Goal: Transaction & Acquisition: Purchase product/service

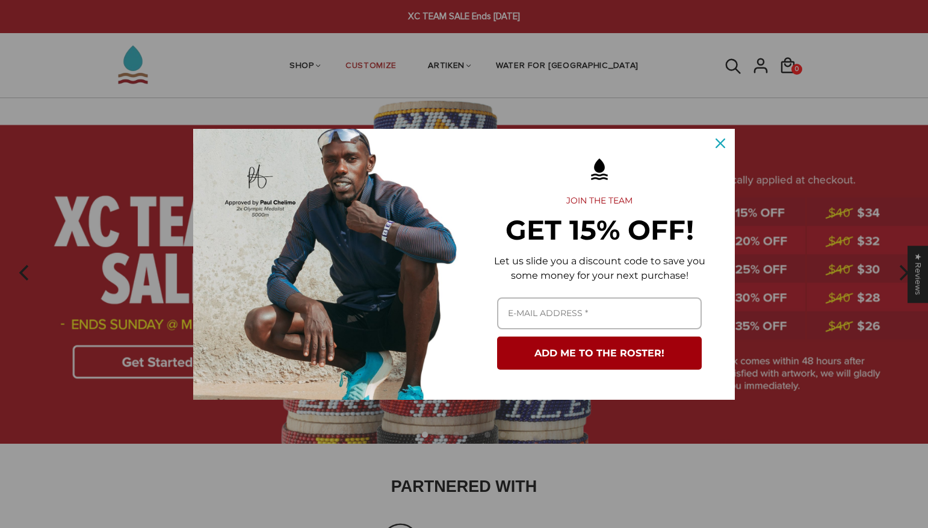
click at [723, 138] on icon "close icon" at bounding box center [720, 143] width 10 height 10
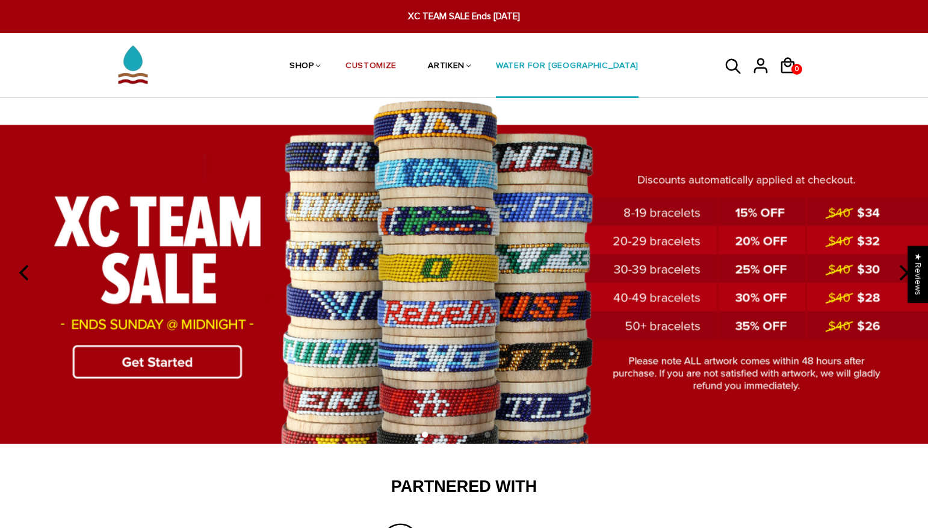
scroll to position [0, 1]
click at [742, 272] on img at bounding box center [464, 270] width 928 height 345
click at [726, 70] on icon at bounding box center [733, 66] width 18 height 29
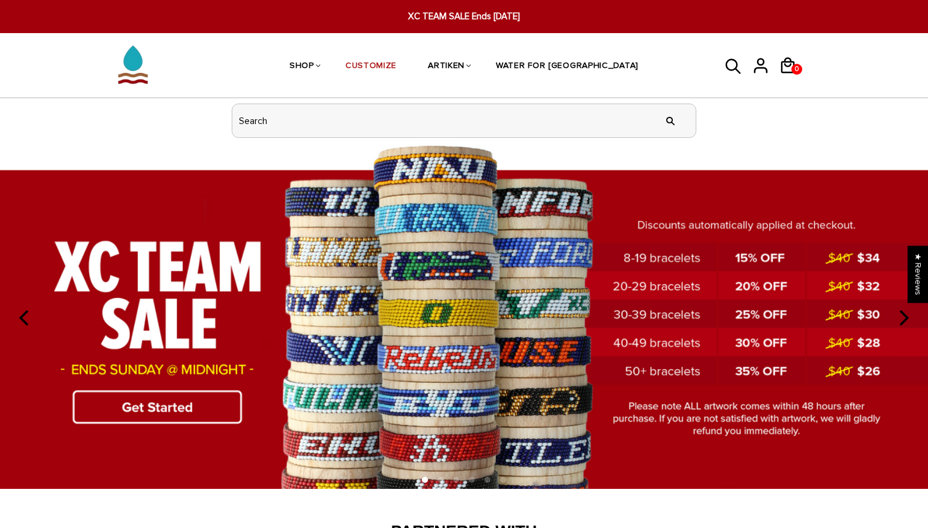
click at [437, 116] on input "header search" at bounding box center [463, 120] width 463 height 33
type input "school"
click at [669, 120] on input "" at bounding box center [670, 120] width 24 height 45
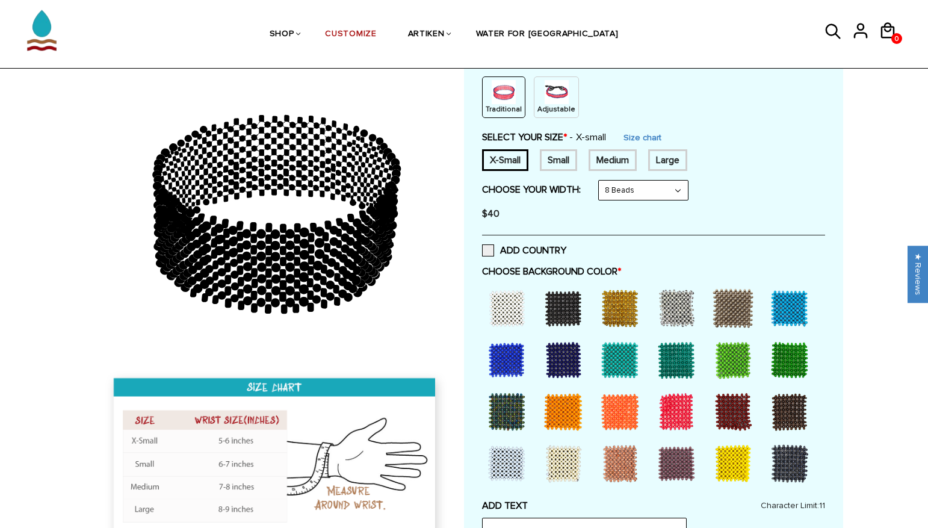
scroll to position [153, 0]
click at [563, 310] on div at bounding box center [563, 307] width 48 height 48
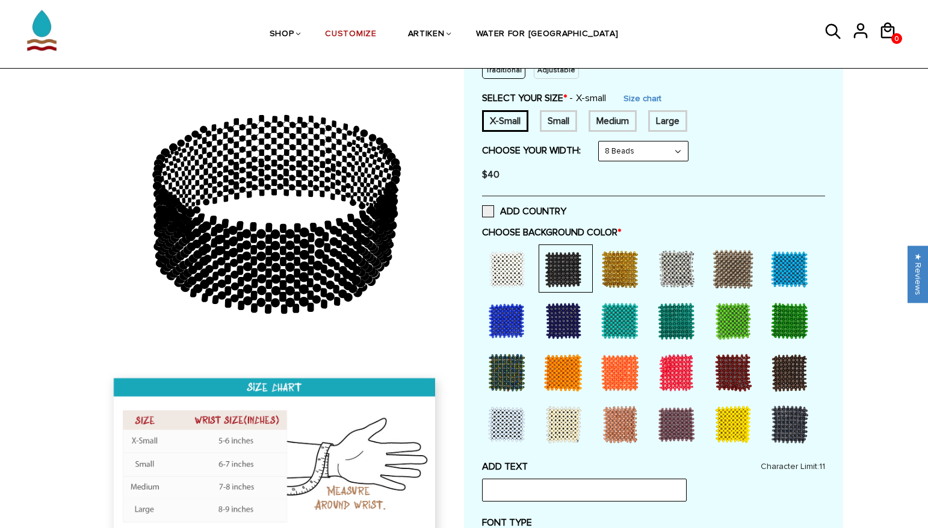
scroll to position [320, 0]
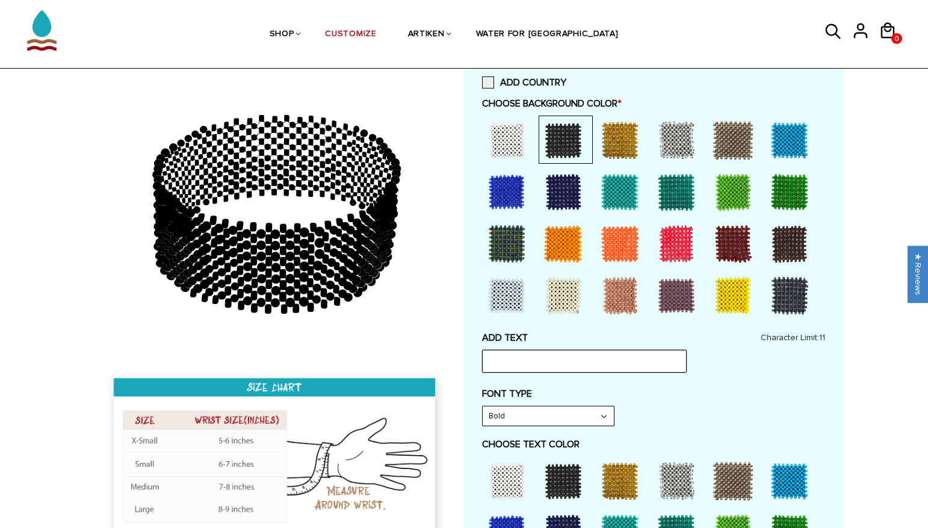
click at [548, 350] on input "text" at bounding box center [584, 361] width 205 height 23
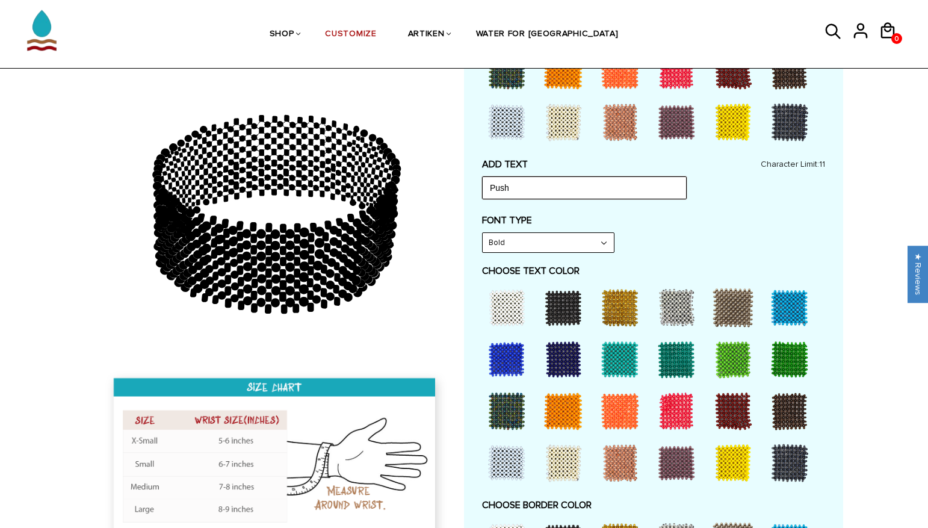
scroll to position [427, 0]
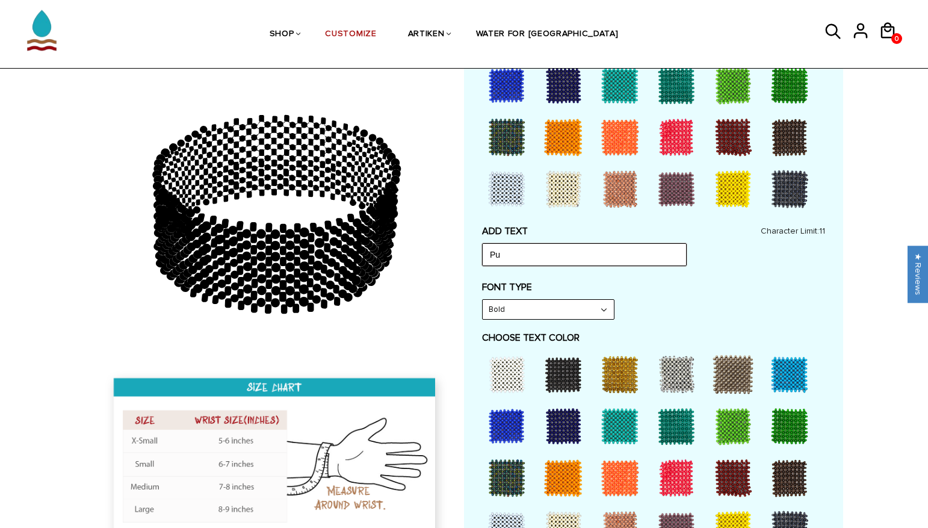
type input "P"
type input "PESH"
click at [658, 311] on div "FONT TYPE Bold Bold" at bounding box center [653, 300] width 343 height 39
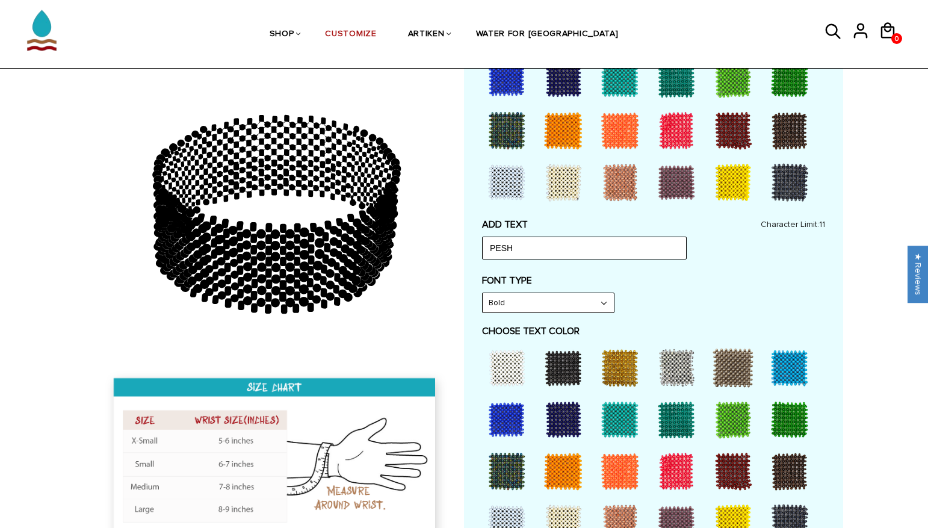
scroll to position [428, 0]
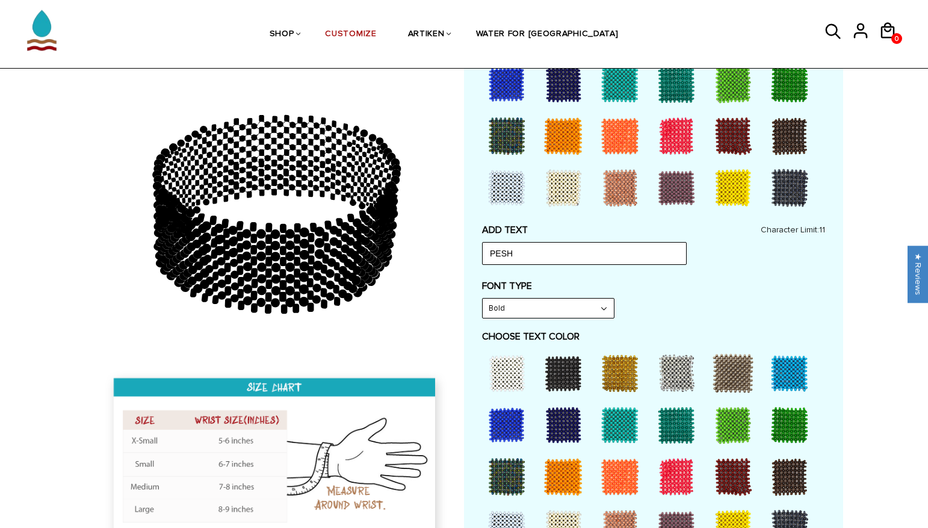
click at [358, 258] on icon at bounding box center [359, 258] width 4 height 4
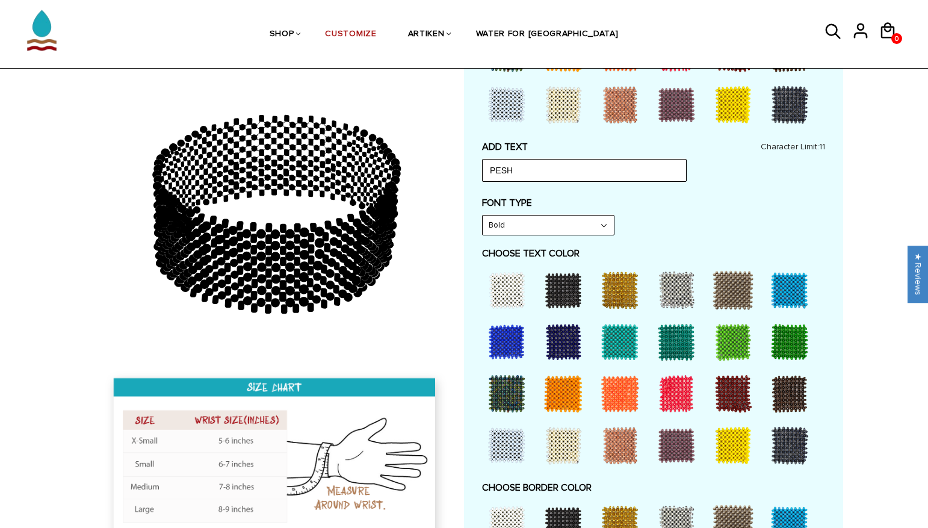
scroll to position [510, 0]
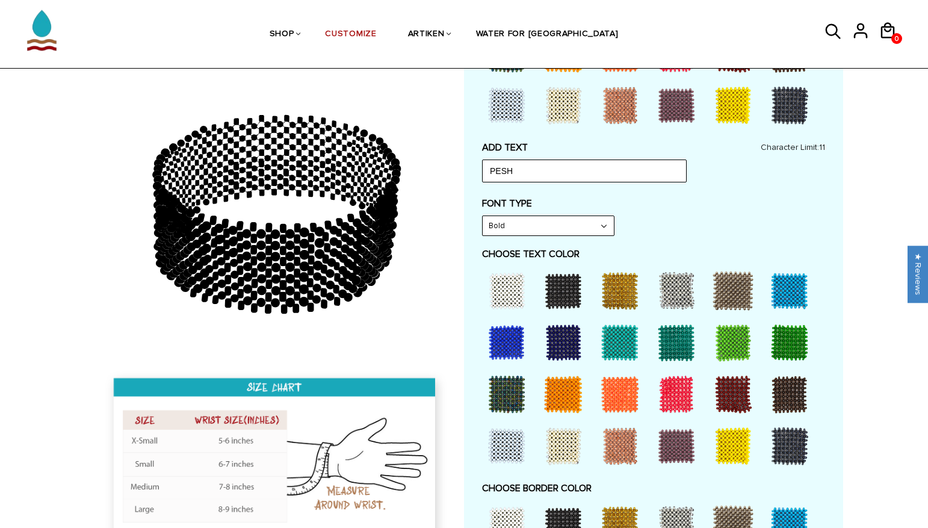
click at [671, 284] on div at bounding box center [676, 291] width 48 height 48
drag, startPoint x: 299, startPoint y: 249, endPoint x: 400, endPoint y: 275, distance: 103.8
click at [396, 275] on icon at bounding box center [276, 213] width 346 height 301
click at [571, 101] on div at bounding box center [563, 105] width 48 height 48
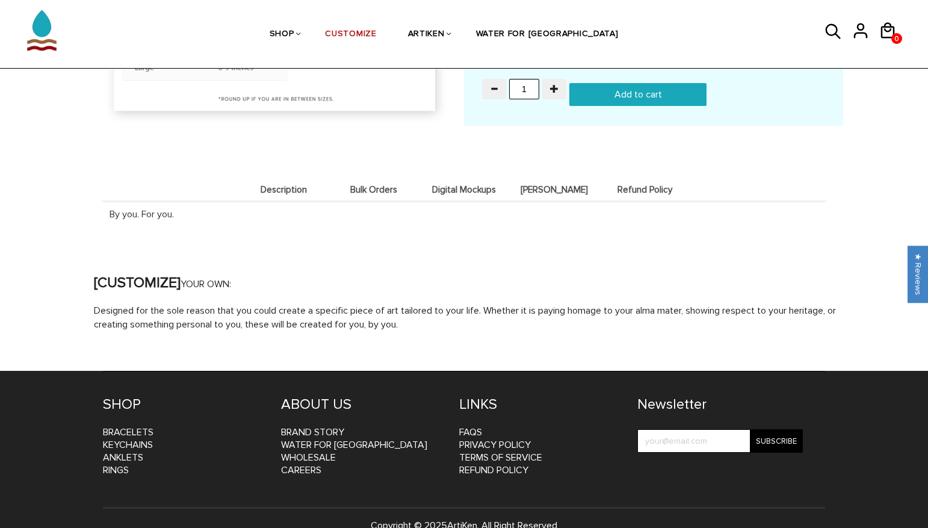
scroll to position [1263, 0]
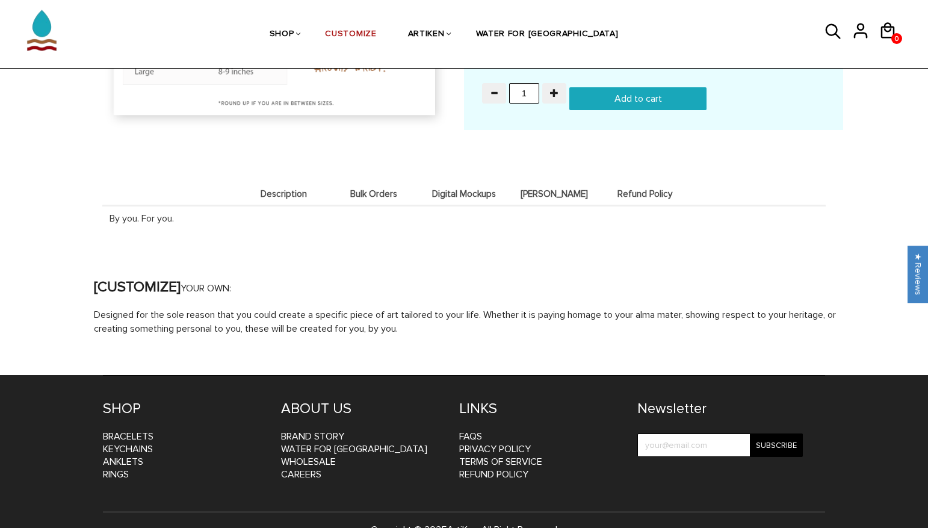
click at [363, 188] on li "Bulk Orders" at bounding box center [374, 193] width 90 height 23
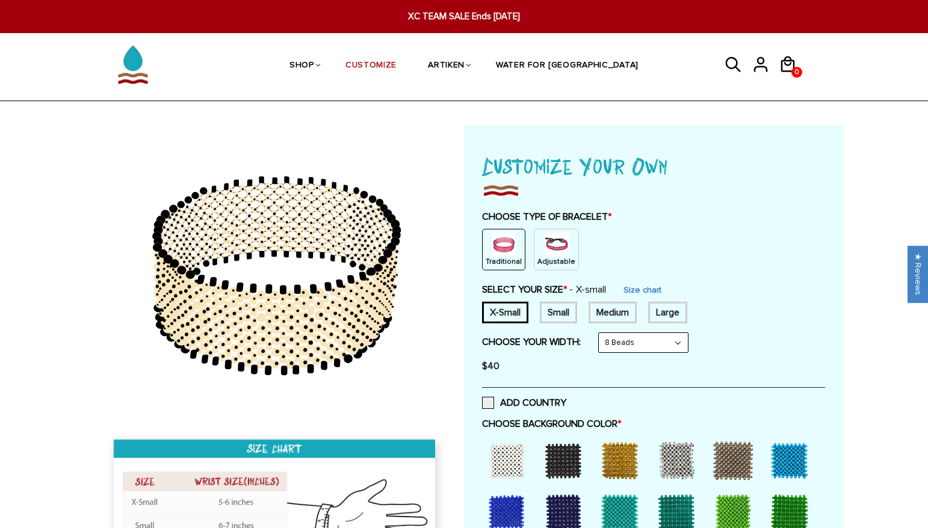
scroll to position [0, 0]
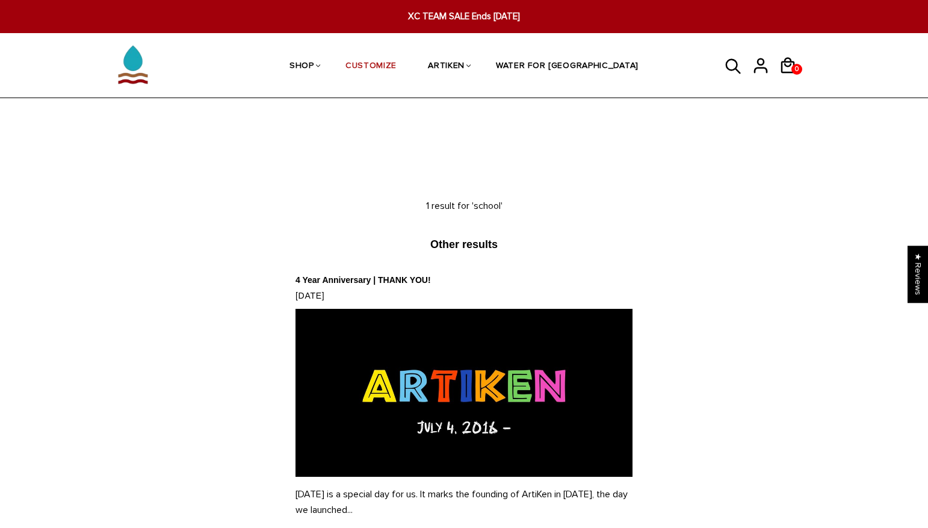
click at [730, 55] on icon at bounding box center [733, 66] width 18 height 29
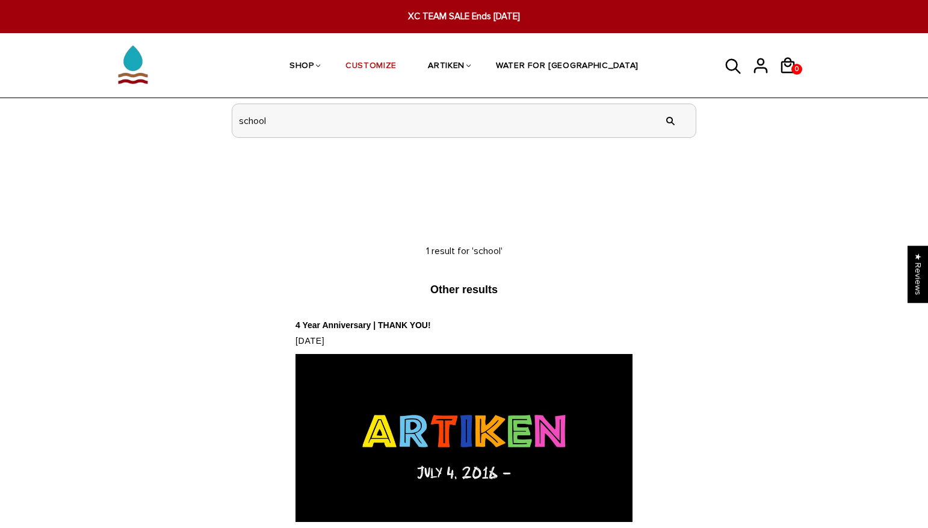
click at [576, 128] on input "school" at bounding box center [463, 120] width 463 height 33
type input "s"
type input "gold"
click at [670, 120] on input "" at bounding box center [670, 120] width 24 height 45
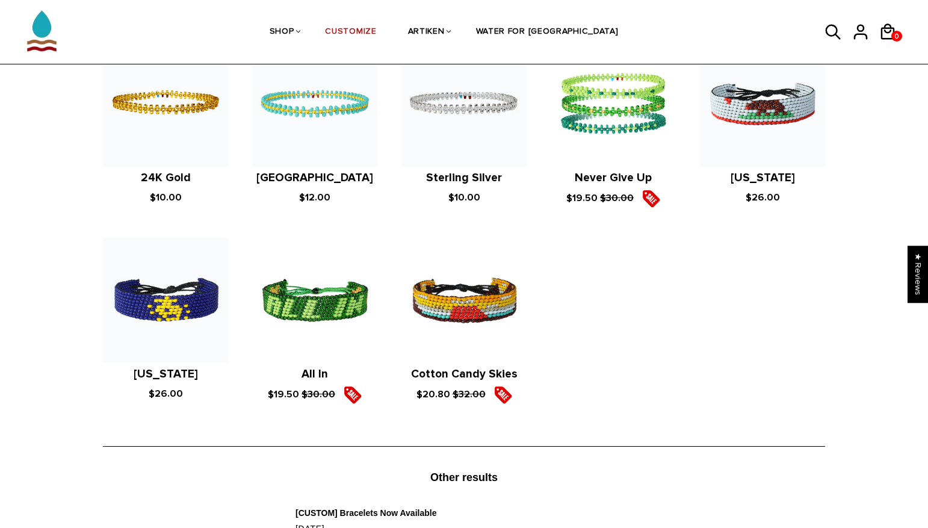
scroll to position [202, 0]
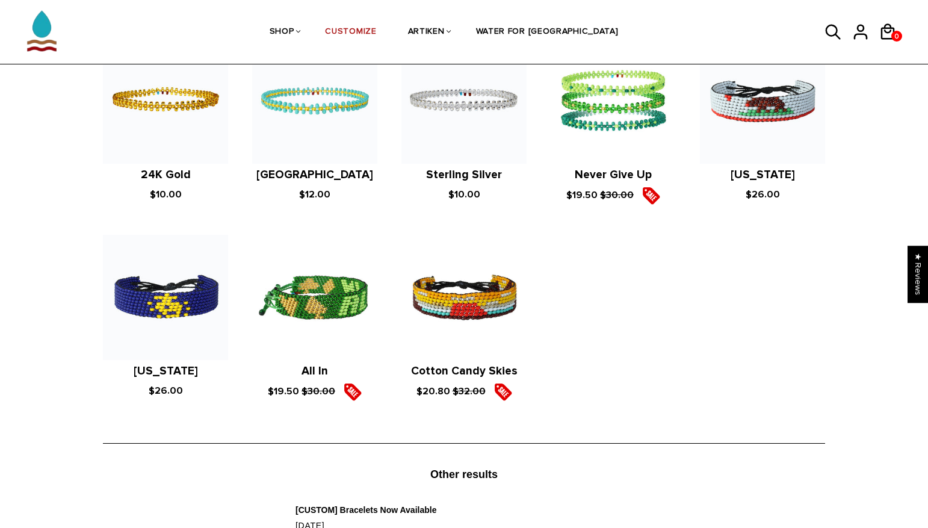
click at [341, 310] on img at bounding box center [314, 297] width 125 height 125
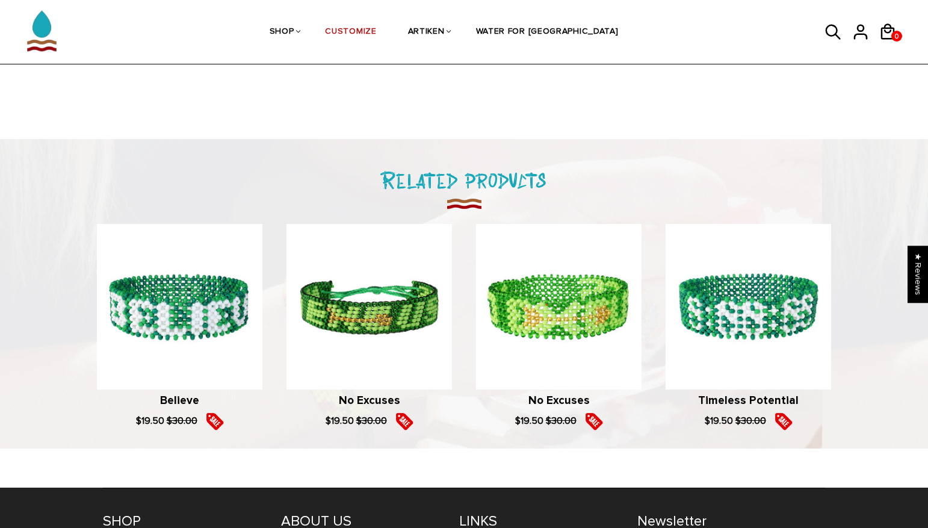
scroll to position [714, 0]
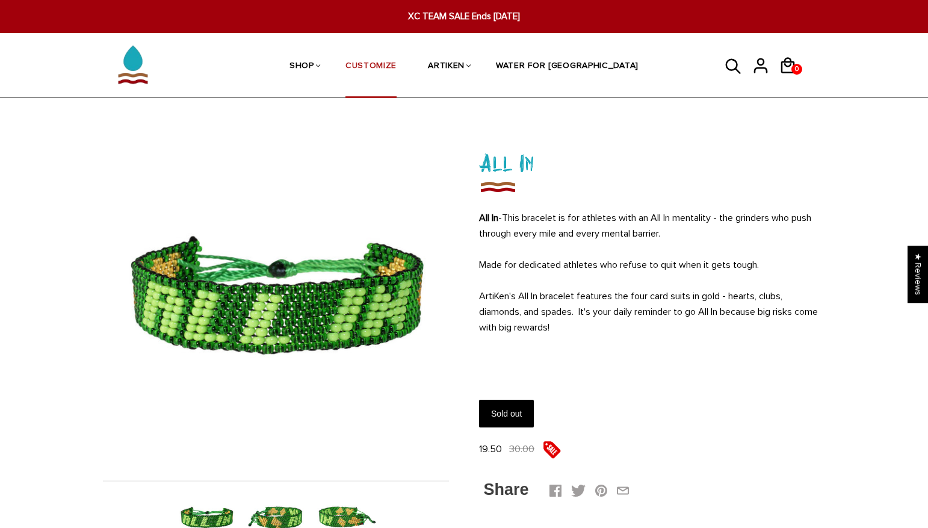
scroll to position [0, 0]
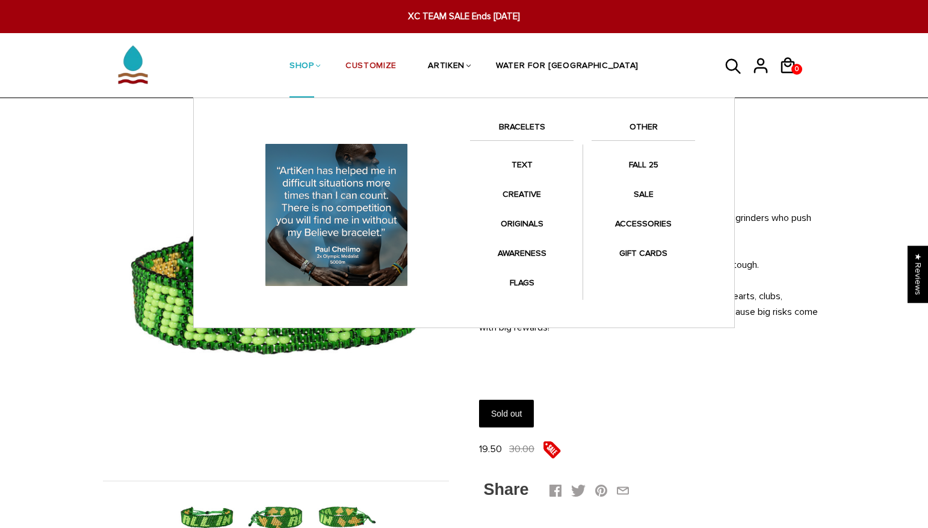
click at [314, 61] on link "SHOP" at bounding box center [301, 67] width 25 height 64
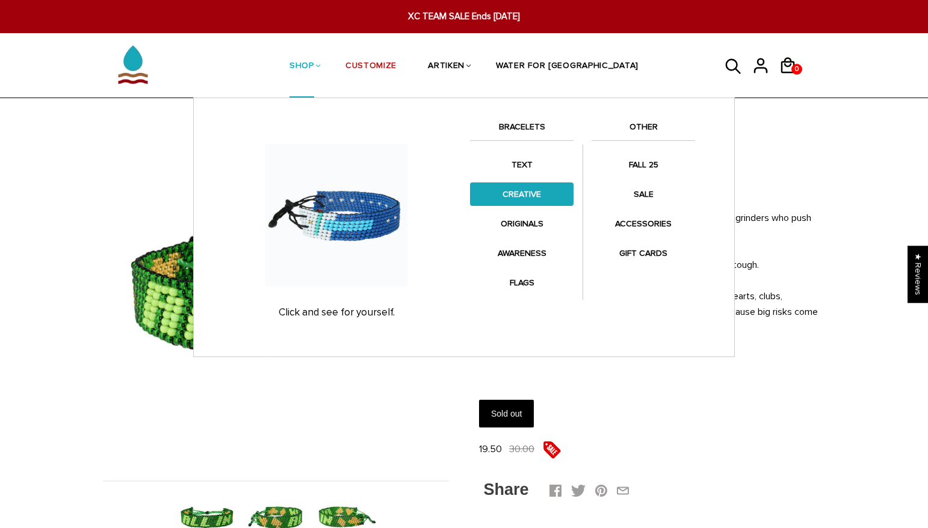
click at [522, 199] on link "CREATIVE" at bounding box center [521, 193] width 103 height 23
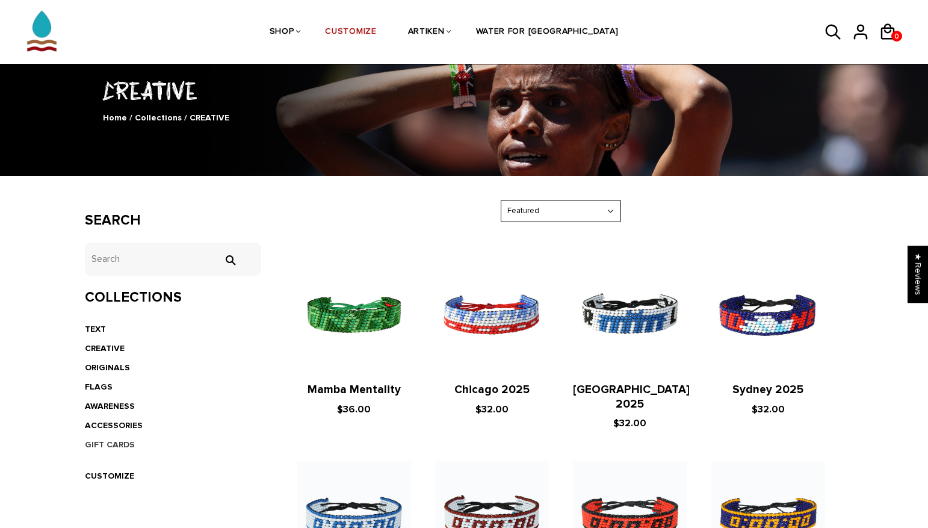
scroll to position [78, 0]
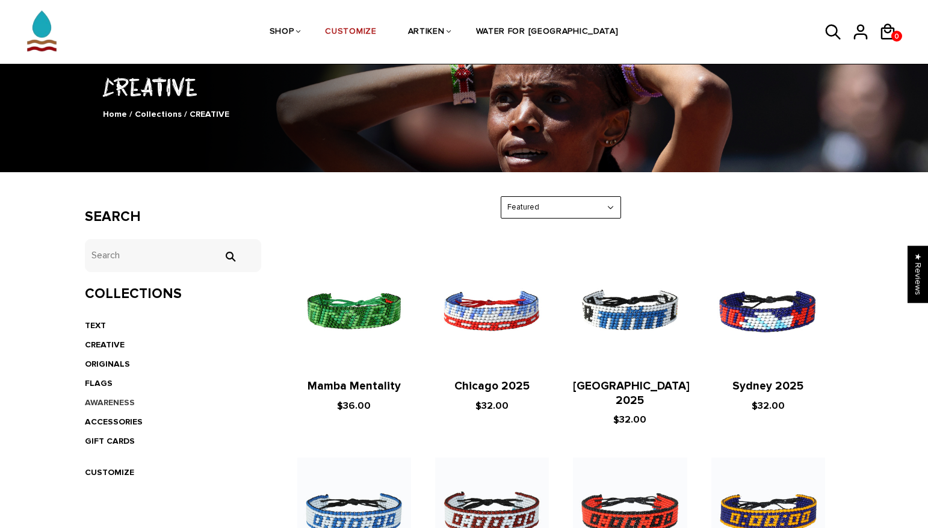
click at [105, 398] on link "AWARENESS" at bounding box center [110, 402] width 50 height 10
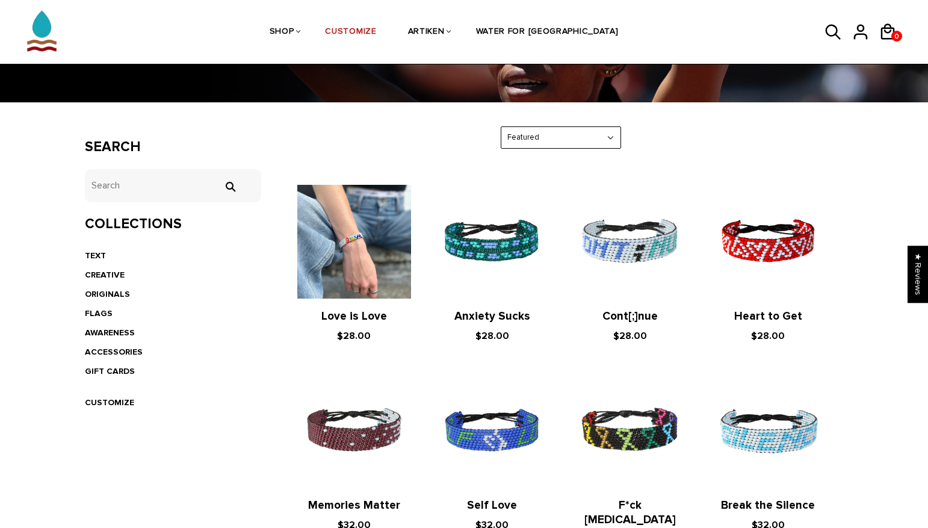
scroll to position [147, 0]
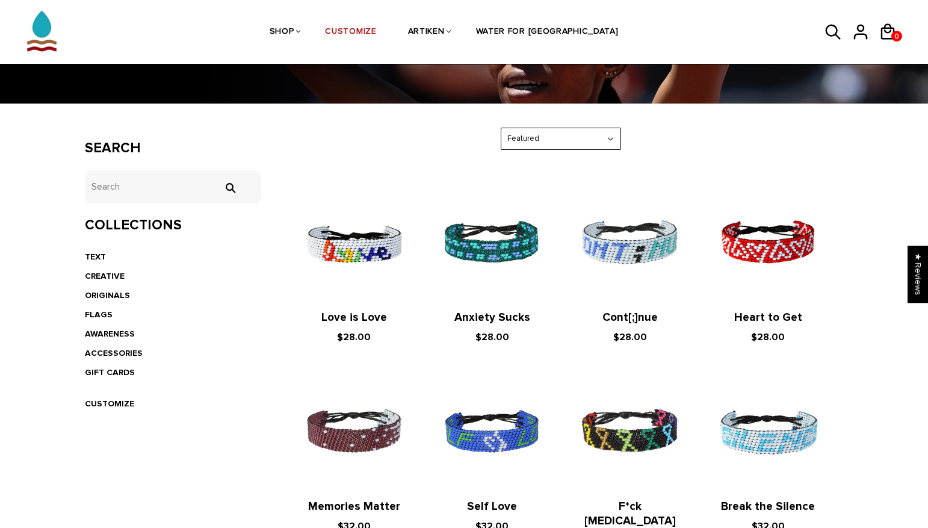
click at [106, 345] on li "ACCESSORIES" at bounding box center [173, 353] width 176 height 19
click at [105, 348] on link "ACCESSORIES" at bounding box center [114, 353] width 58 height 10
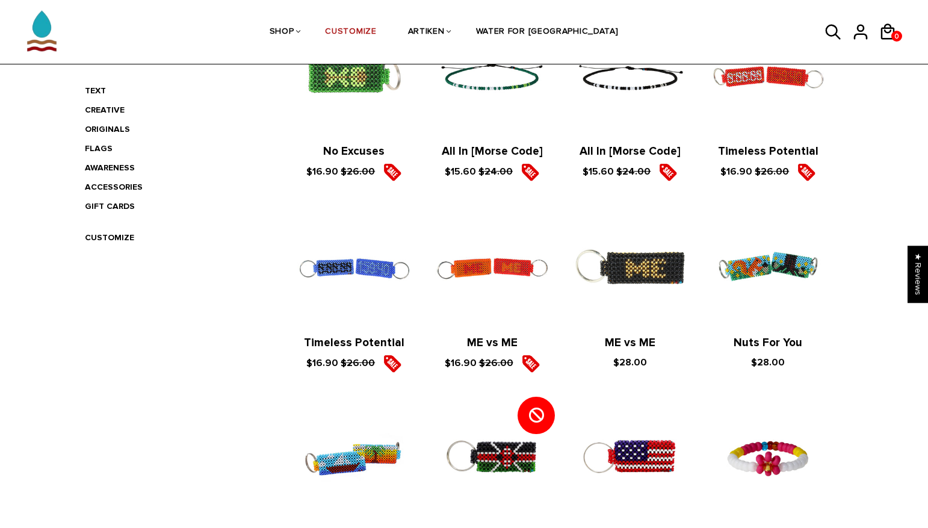
scroll to position [315, 0]
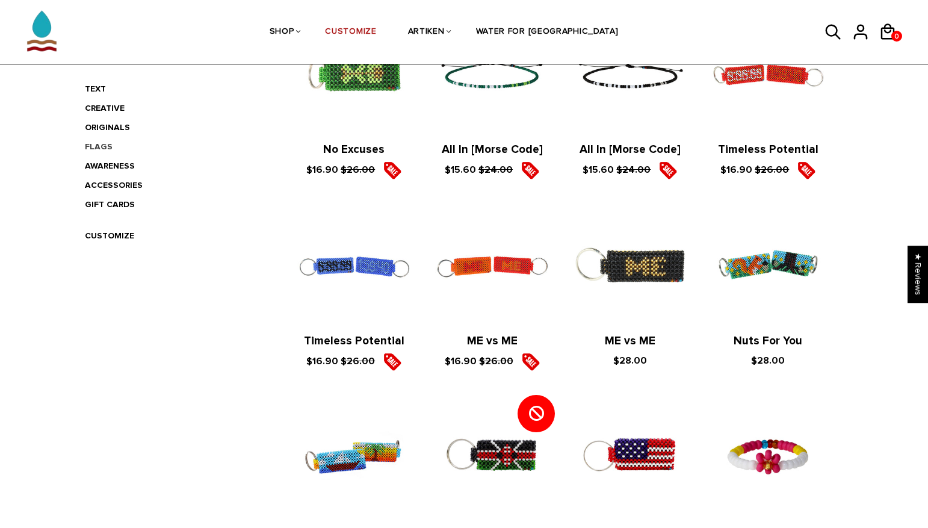
click at [100, 146] on link "FLAGS" at bounding box center [99, 146] width 28 height 10
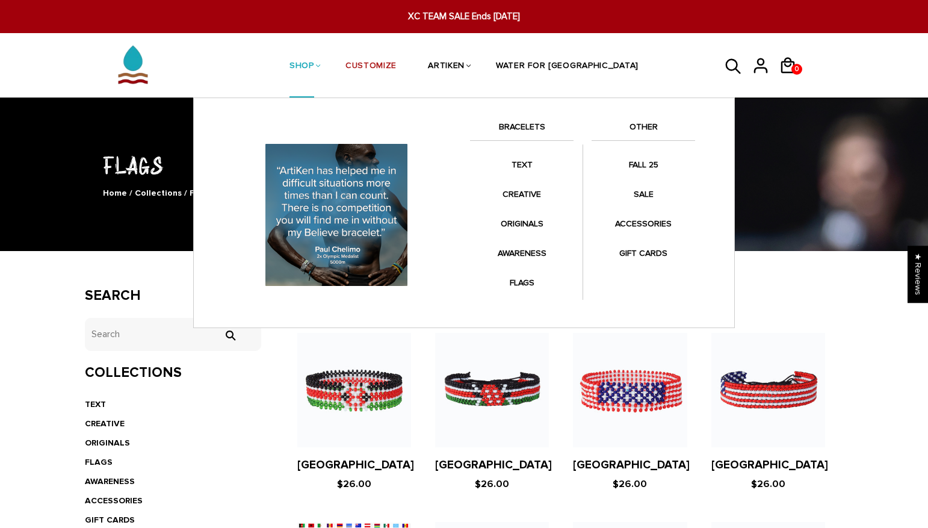
click at [314, 66] on link "SHOP" at bounding box center [301, 67] width 25 height 64
click at [314, 61] on link "SHOP" at bounding box center [301, 67] width 25 height 64
click at [537, 126] on link "BRACELETS" at bounding box center [521, 130] width 103 height 20
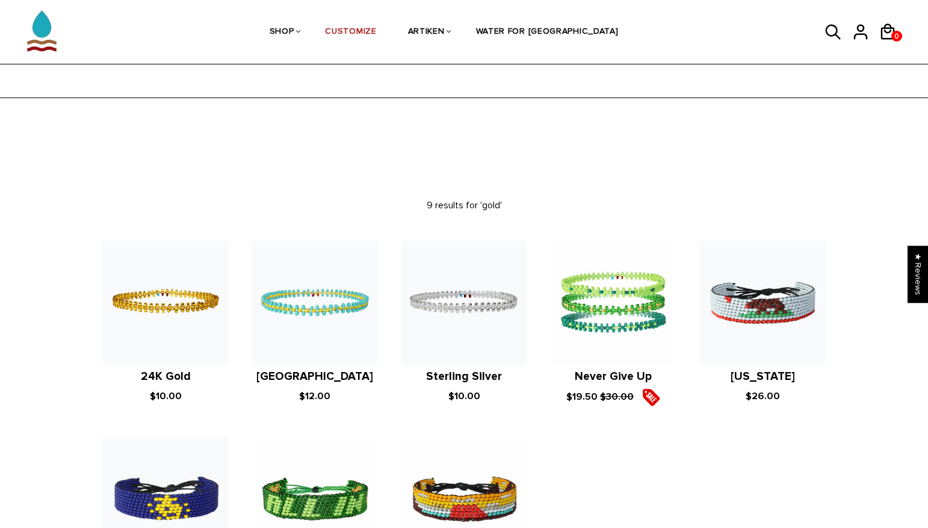
scroll to position [202, 0]
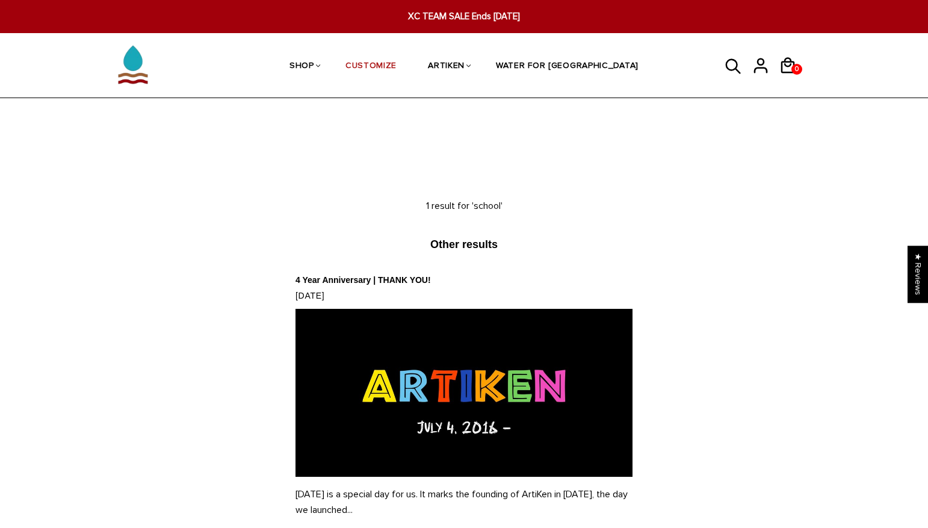
click at [436, 18] on span "XC TEAM SALE Ends [DATE]" at bounding box center [464, 17] width 357 height 14
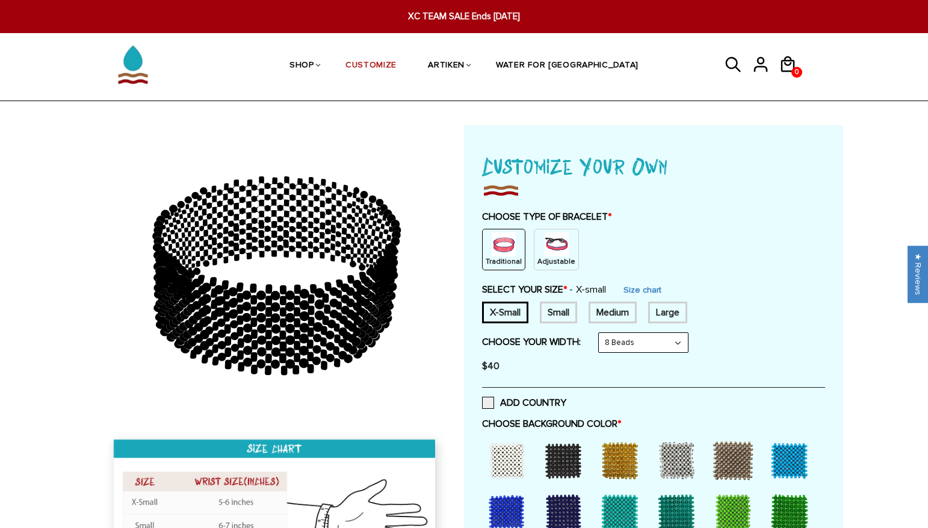
click at [567, 314] on div "Small" at bounding box center [558, 312] width 37 height 22
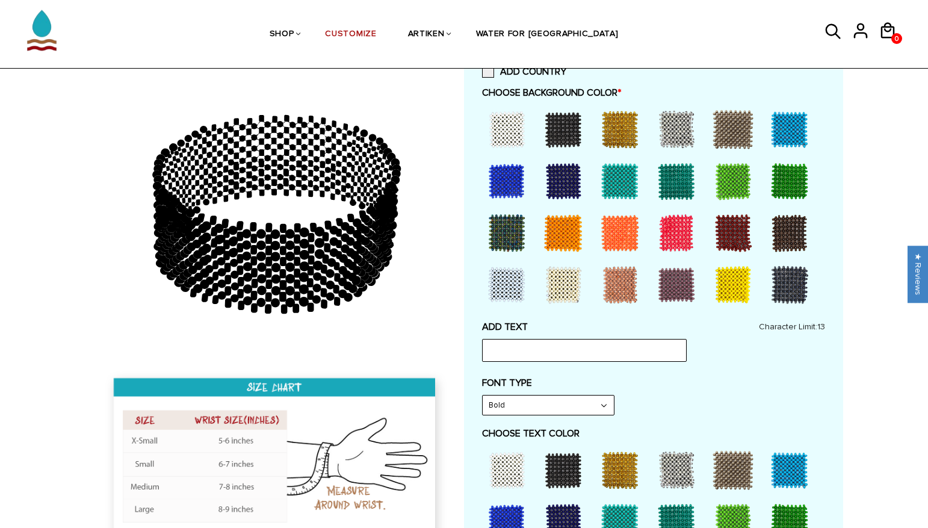
scroll to position [332, 0]
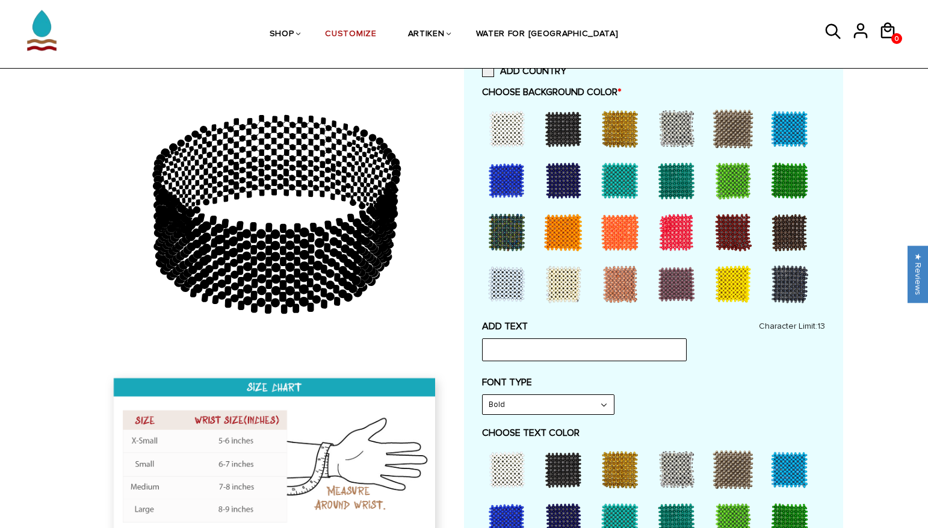
click at [619, 122] on div at bounding box center [620, 129] width 48 height 48
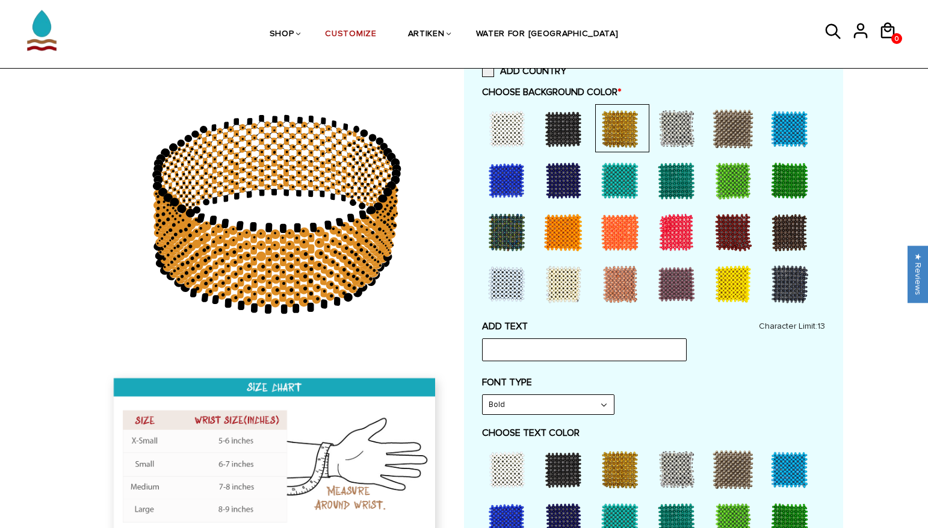
click at [578, 125] on div at bounding box center [563, 129] width 48 height 48
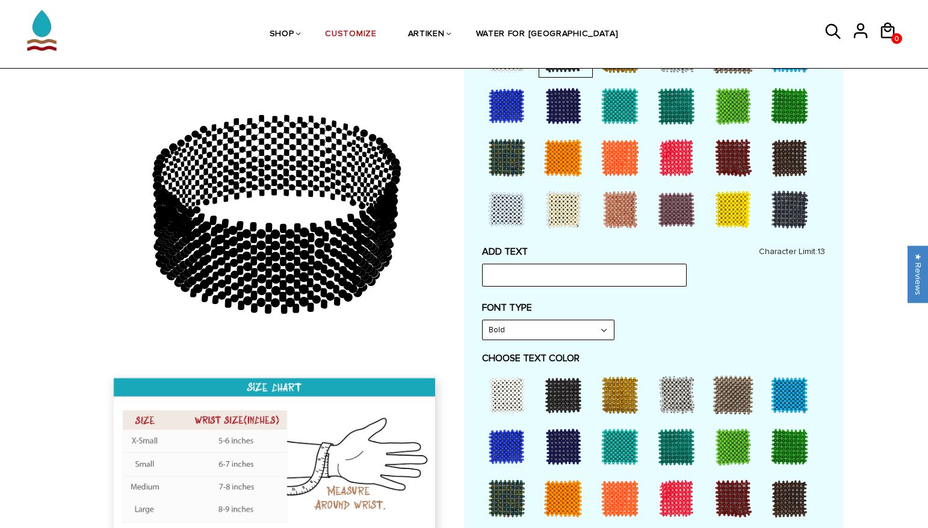
scroll to position [407, 0]
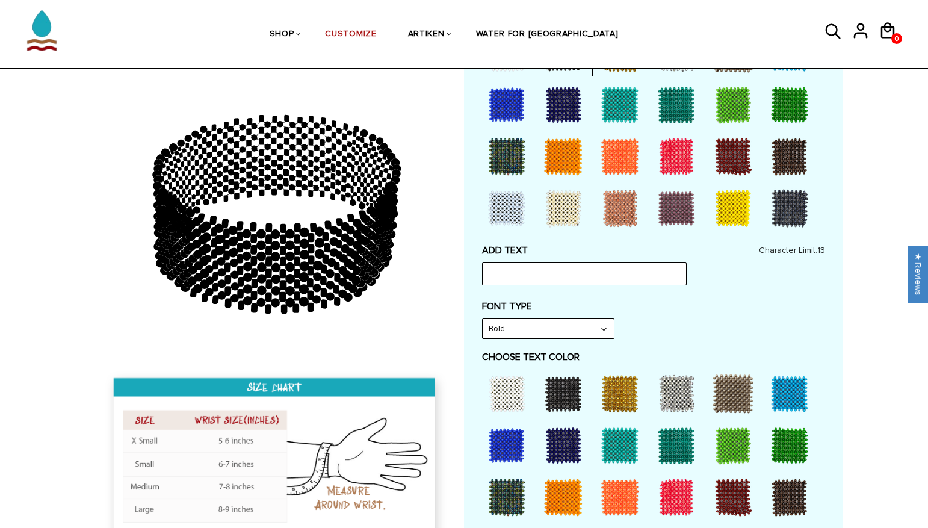
click at [622, 392] on div at bounding box center [620, 393] width 48 height 48
click at [573, 262] on input "text" at bounding box center [584, 273] width 205 height 23
type input "PESH"
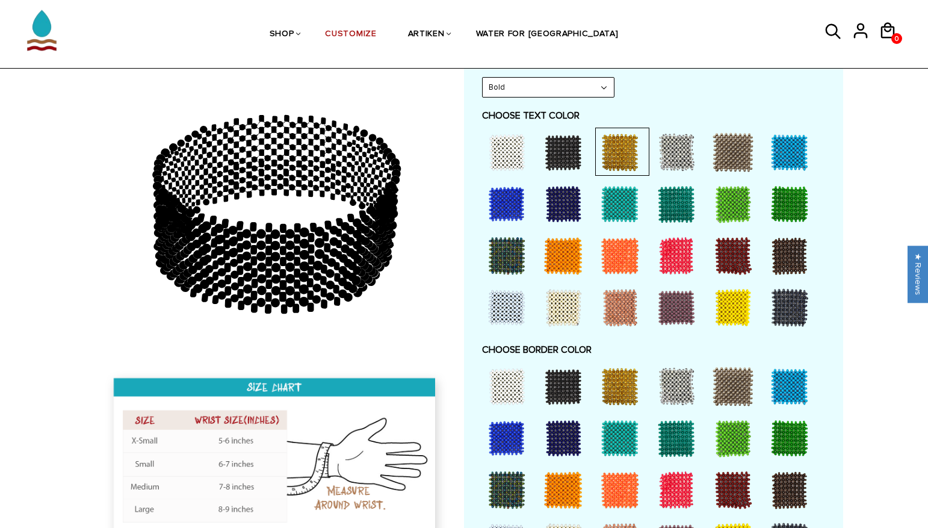
scroll to position [649, 0]
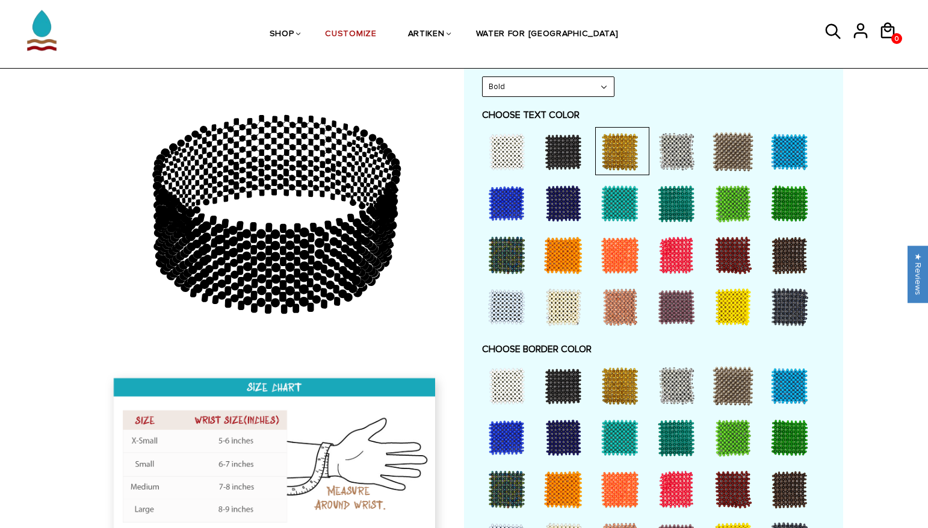
click at [630, 366] on div at bounding box center [620, 386] width 48 height 48
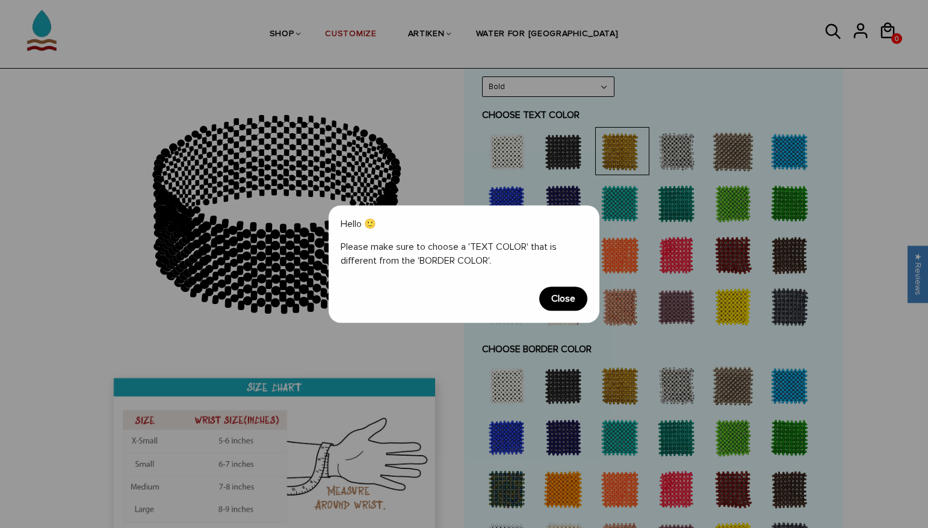
click at [561, 297] on span "Close" at bounding box center [563, 298] width 48 height 24
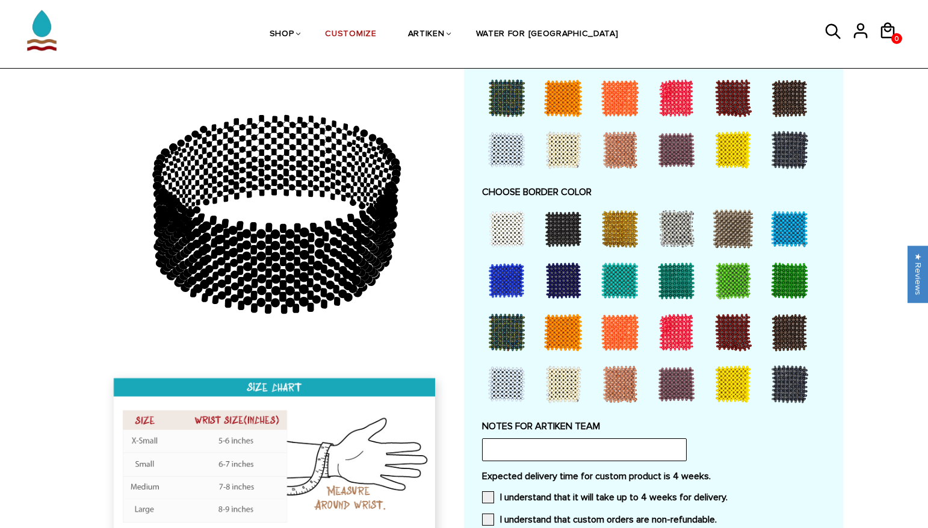
scroll to position [807, 0]
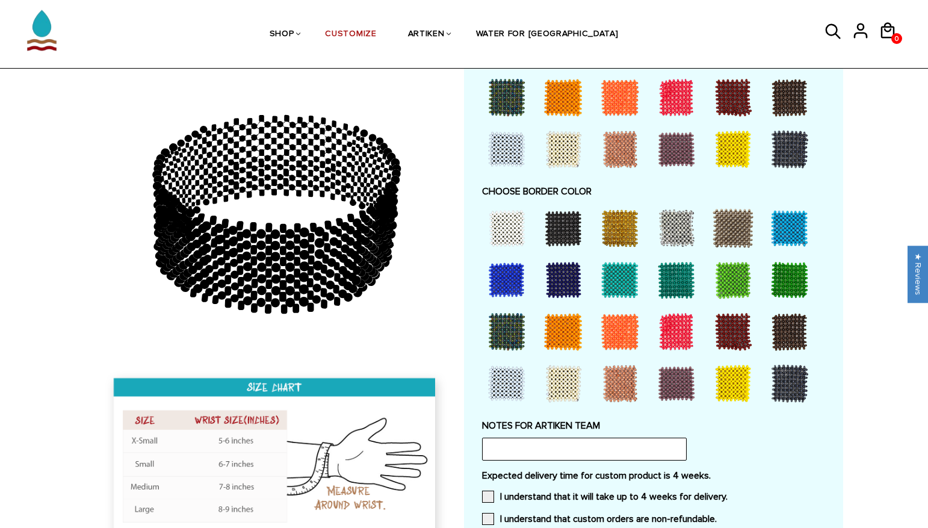
click at [562, 223] on div at bounding box center [563, 228] width 48 height 48
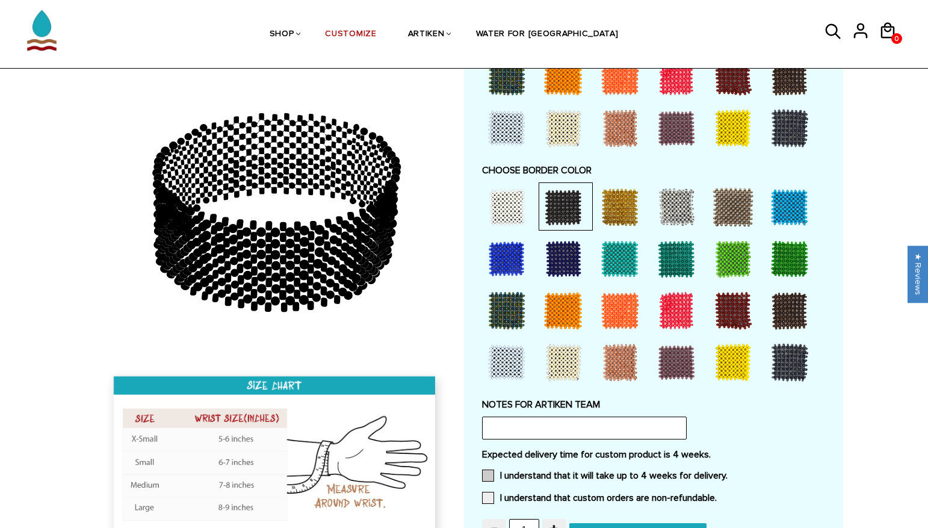
scroll to position [940, 0]
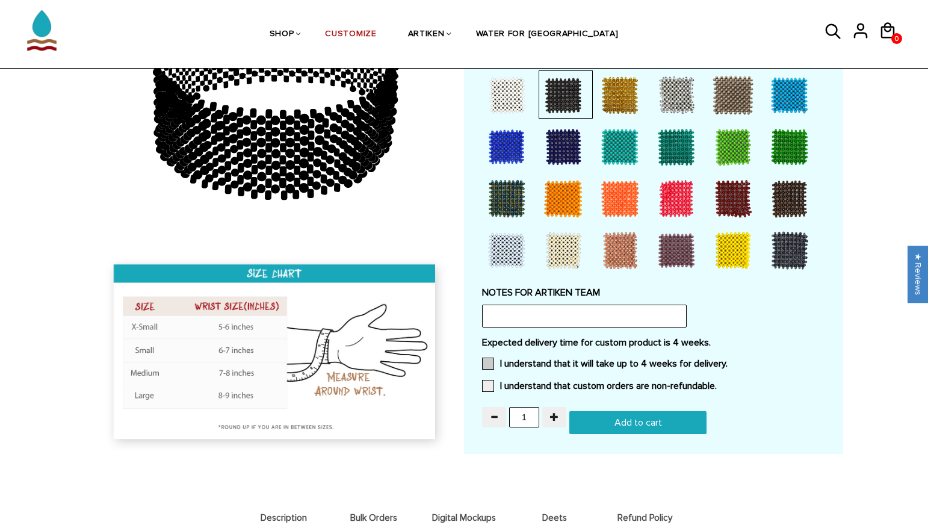
click at [489, 357] on span at bounding box center [488, 363] width 12 height 12
click at [727, 360] on input "I understand that it will take up to 4 weeks for delivery." at bounding box center [727, 360] width 0 height 0
click at [487, 380] on span at bounding box center [488, 386] width 12 height 12
click at [717, 382] on input "I understand that custom orders are non-refundable." at bounding box center [717, 382] width 0 height 0
click at [376, 513] on span "Bulk Orders" at bounding box center [374, 518] width 84 height 10
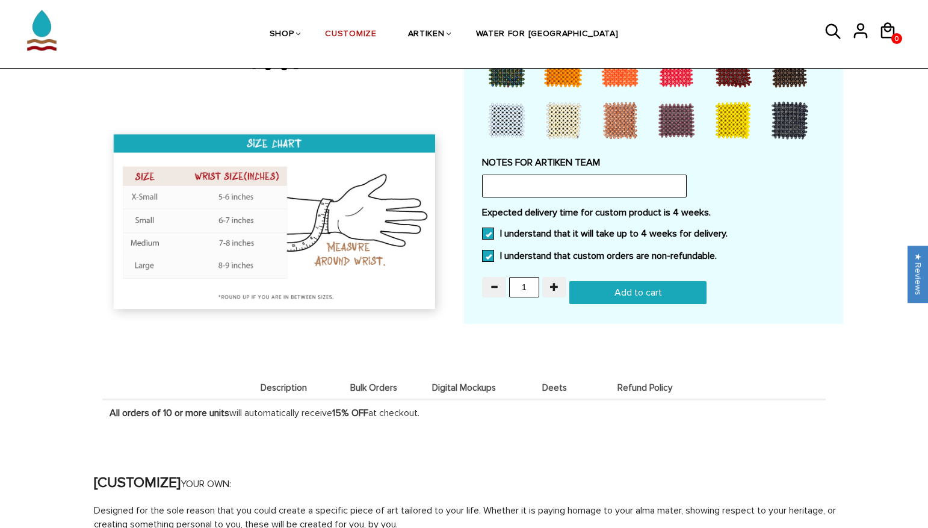
scroll to position [1011, 0]
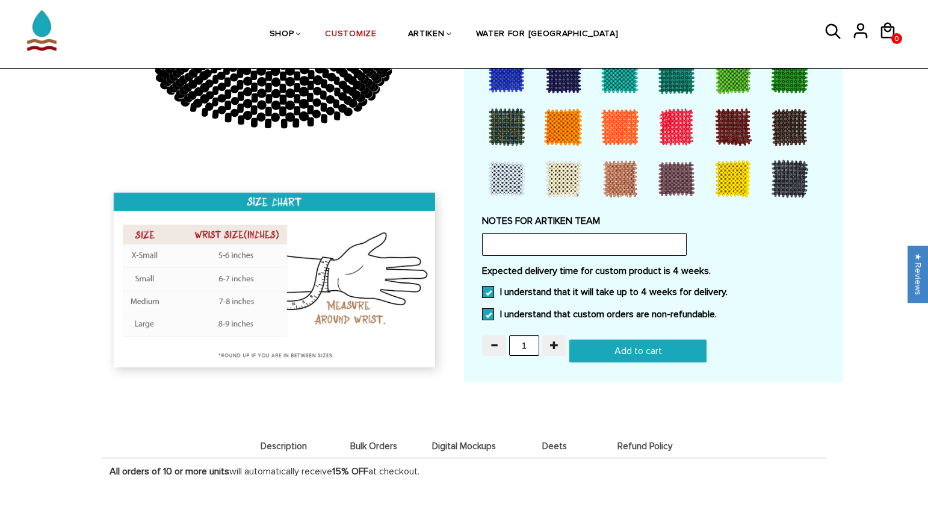
click at [617, 339] on input "Add to cart" at bounding box center [637, 350] width 137 height 23
type input "Add to cart"
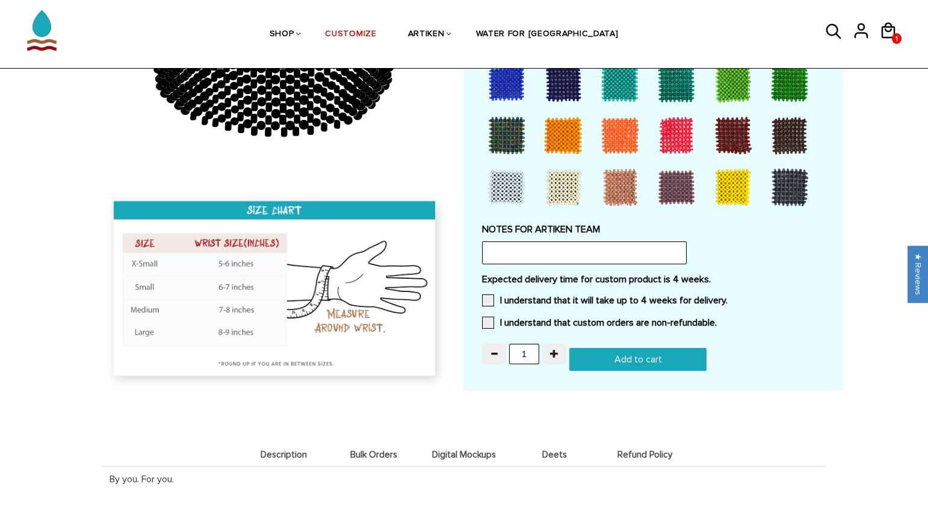
scroll to position [1022, 0]
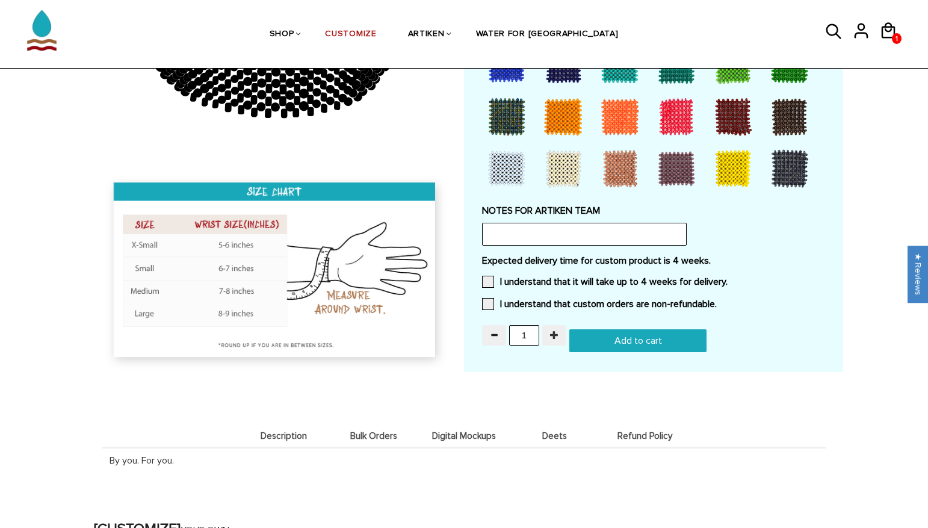
click at [554, 330] on span "button" at bounding box center [554, 334] width 8 height 8
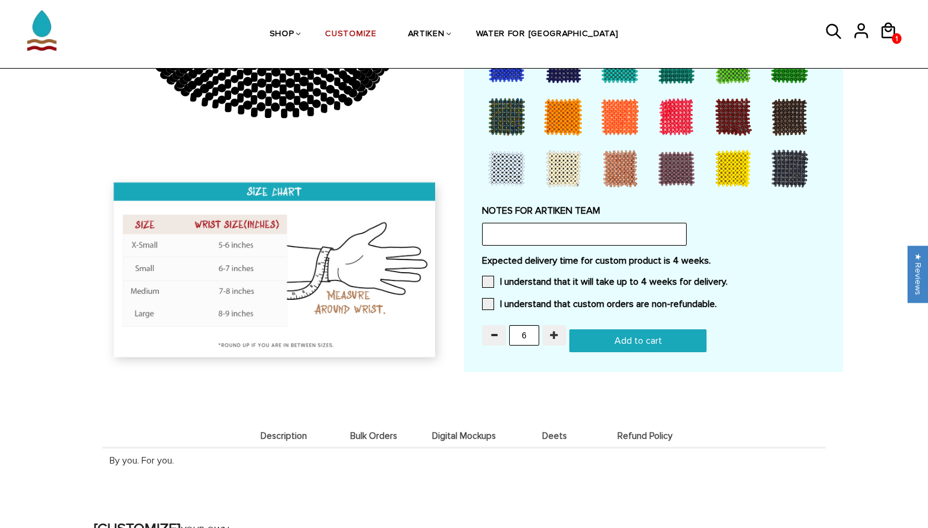
click at [554, 330] on span "button" at bounding box center [554, 334] width 8 height 8
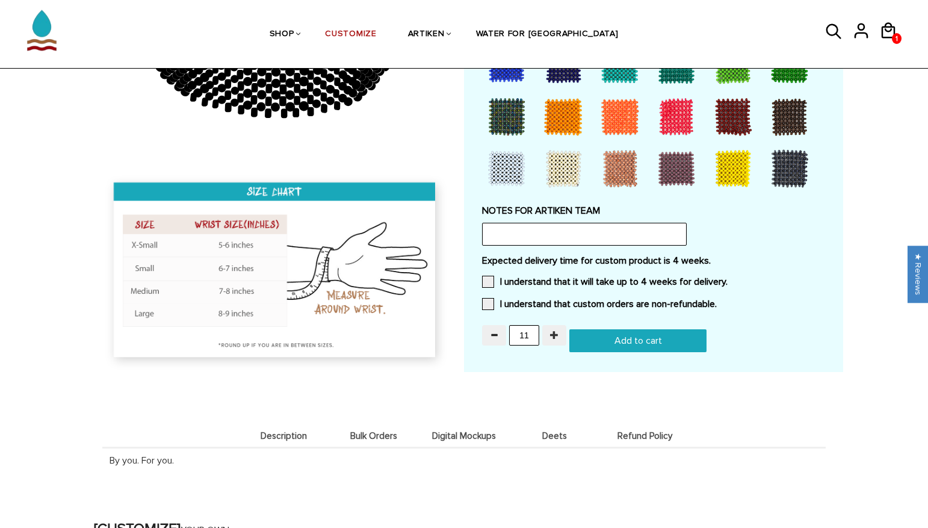
click at [554, 330] on span "button" at bounding box center [554, 334] width 8 height 8
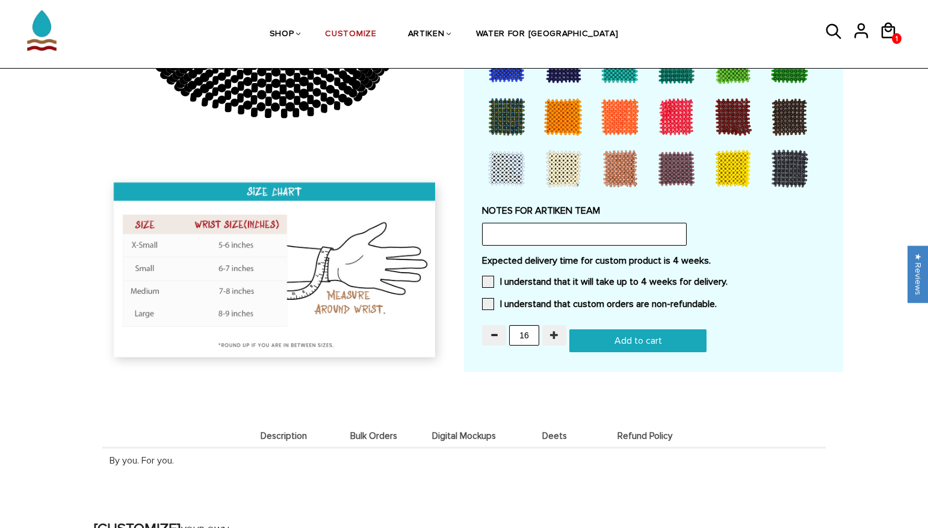
click at [554, 330] on span "button" at bounding box center [554, 334] width 8 height 8
type input "20"
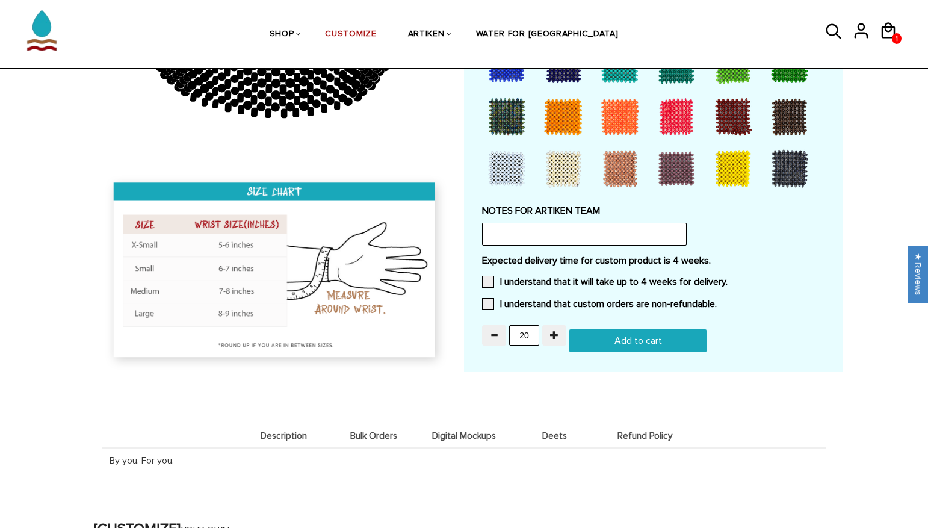
click at [611, 329] on input "Add to cart" at bounding box center [637, 340] width 137 height 23
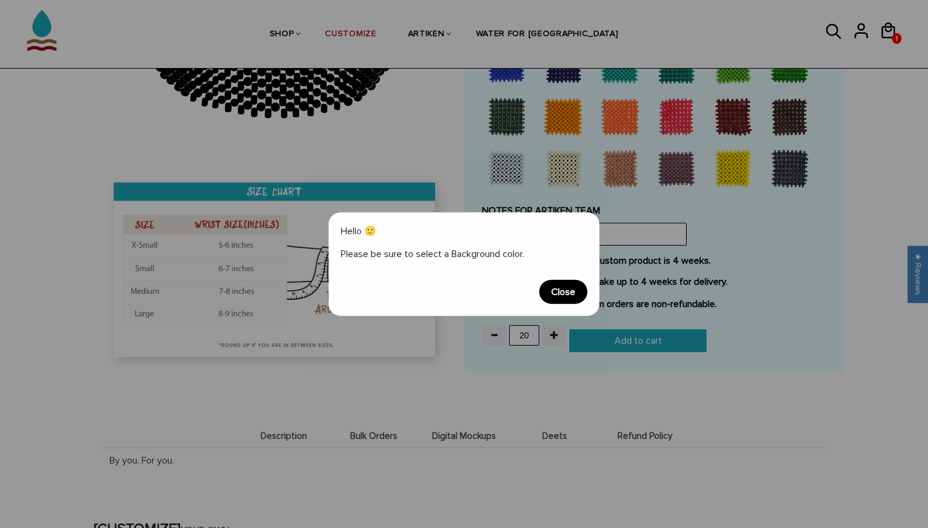
click at [561, 291] on span "Close" at bounding box center [563, 292] width 48 height 24
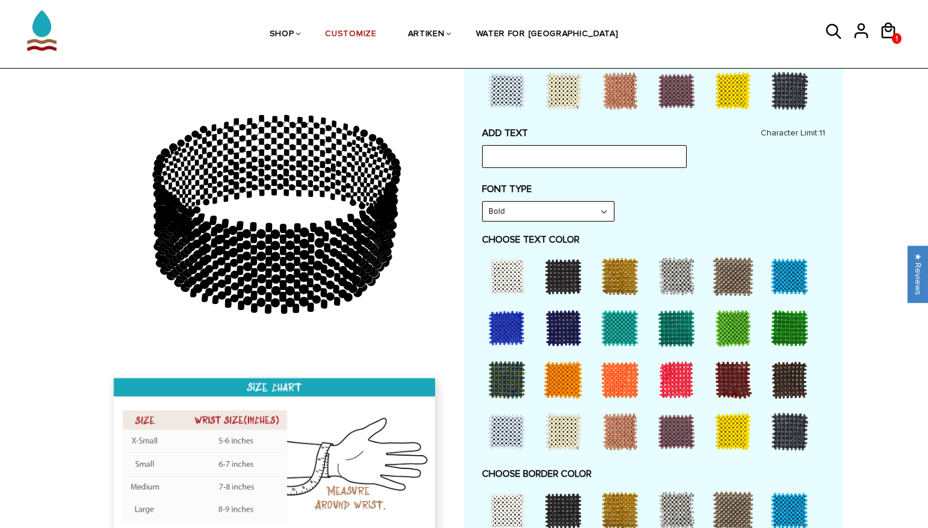
scroll to position [477, 0]
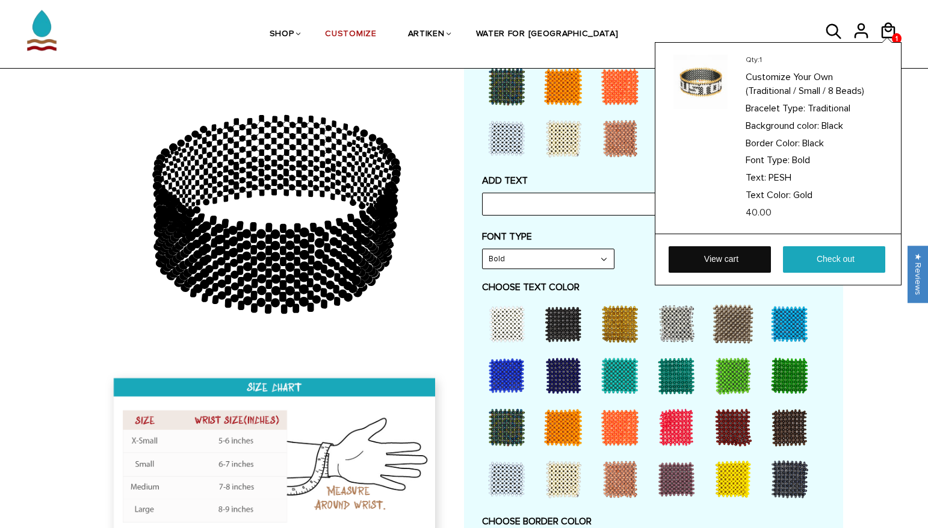
click at [742, 258] on link "View cart" at bounding box center [719, 259] width 102 height 26
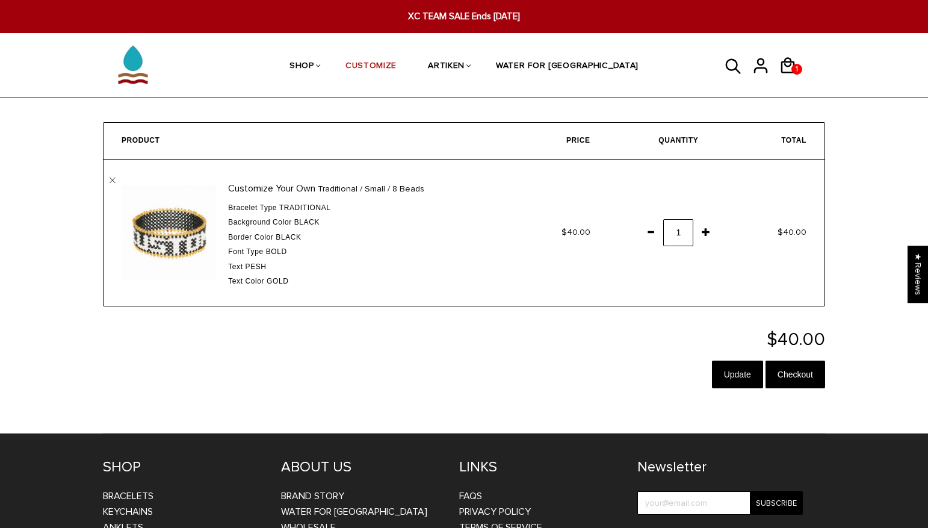
click at [706, 227] on span at bounding box center [706, 232] width 20 height 22
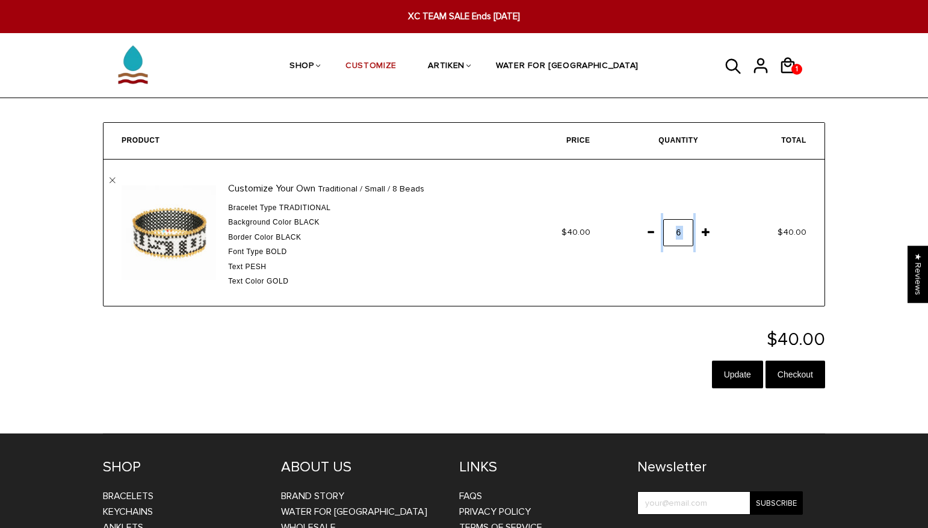
click at [706, 227] on span at bounding box center [706, 232] width 20 height 22
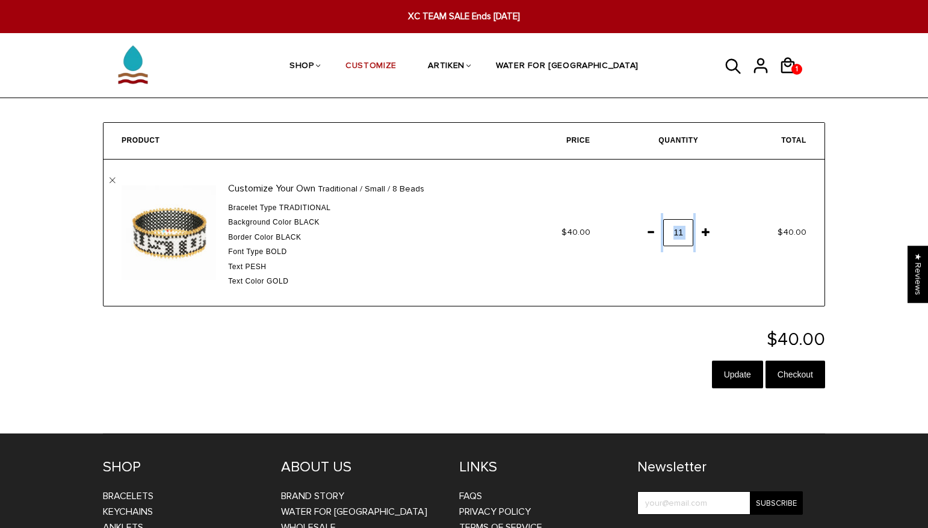
click at [706, 227] on span at bounding box center [706, 232] width 20 height 22
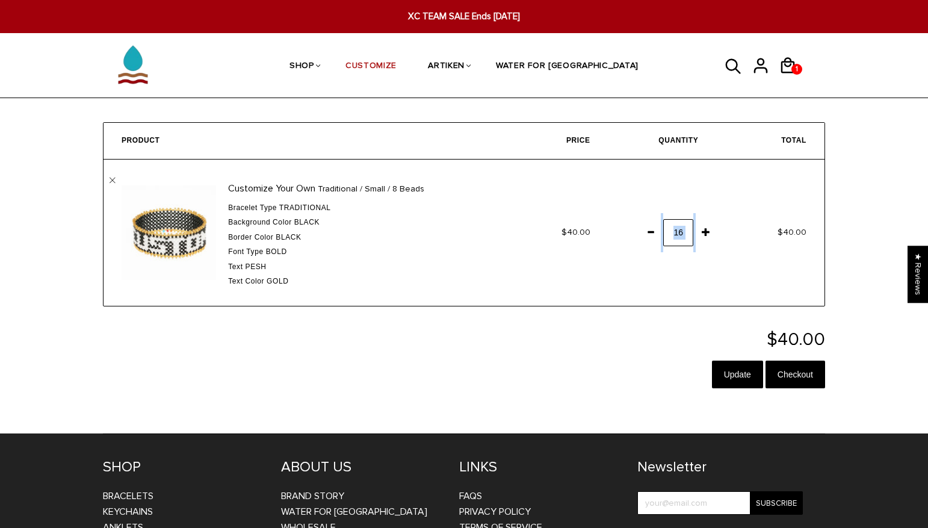
click at [706, 227] on span at bounding box center [706, 232] width 20 height 22
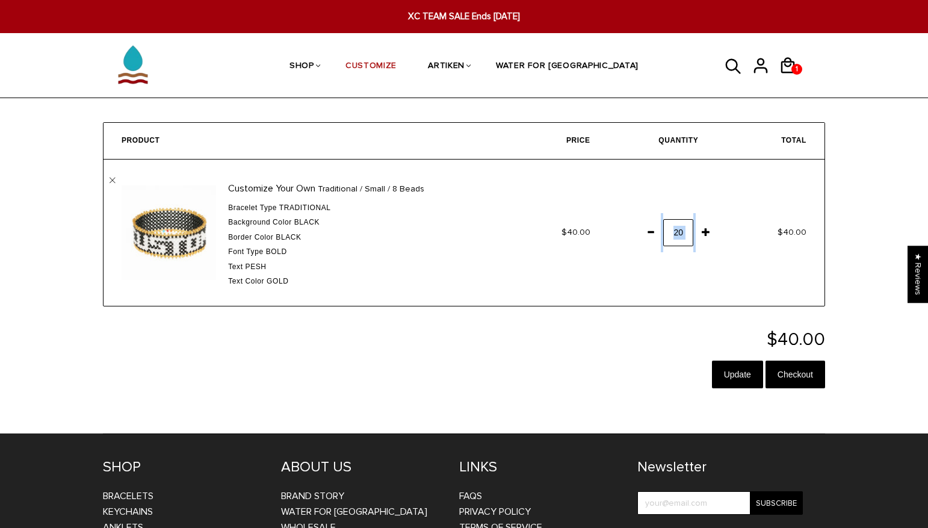
click at [706, 227] on span at bounding box center [706, 232] width 20 height 22
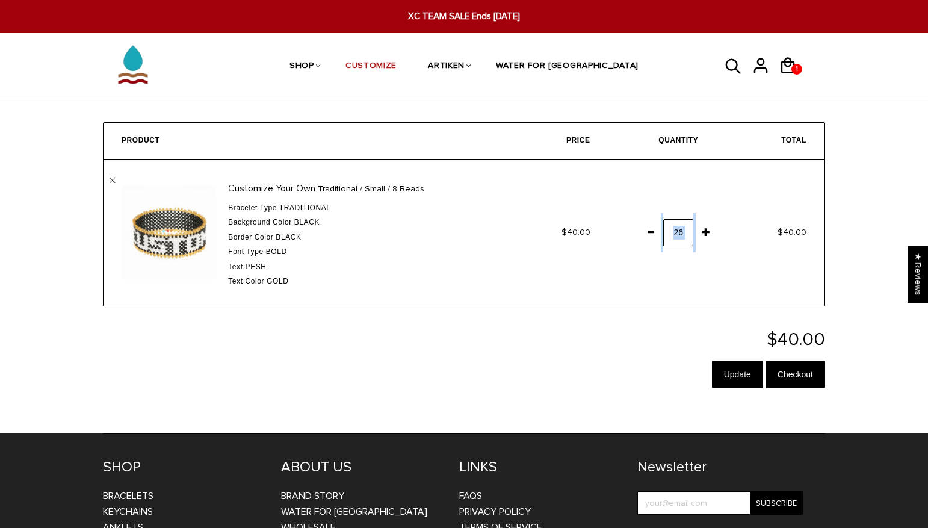
click at [706, 227] on span at bounding box center [706, 232] width 20 height 22
click at [735, 367] on input "Update" at bounding box center [737, 374] width 51 height 28
